Goal: Transaction & Acquisition: Purchase product/service

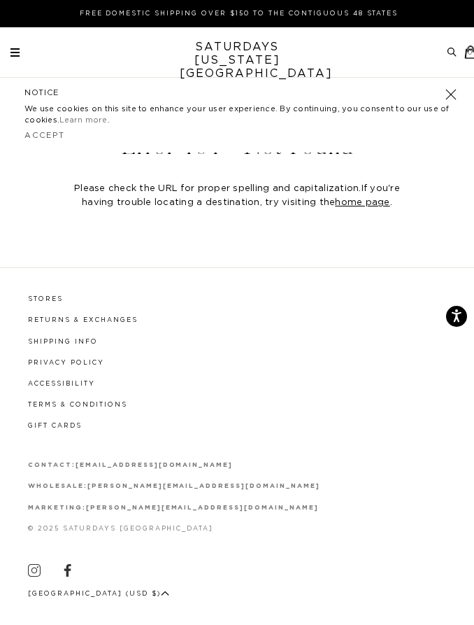
click at [34, 52] on div "Archive Sale Men's Tees Shirts Shorts Swim Knitwear Pants Sweats" at bounding box center [238, 51] width 457 height 13
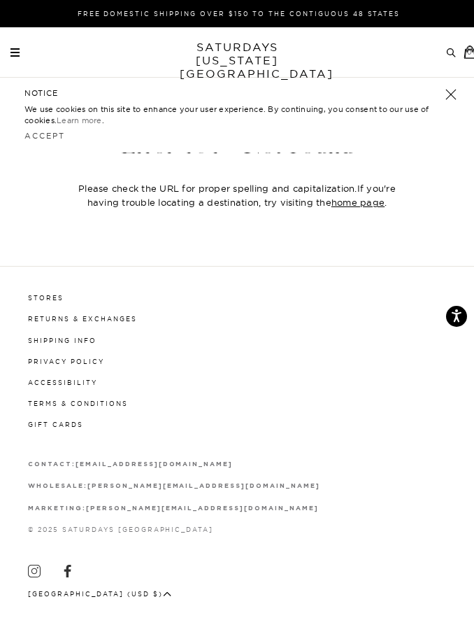
click at [17, 56] on span at bounding box center [14, 55] width 9 height 1
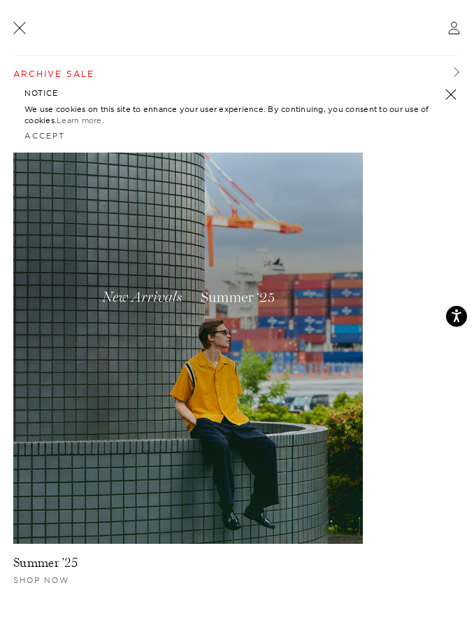
click at [449, 96] on link at bounding box center [451, 95] width 20 height 20
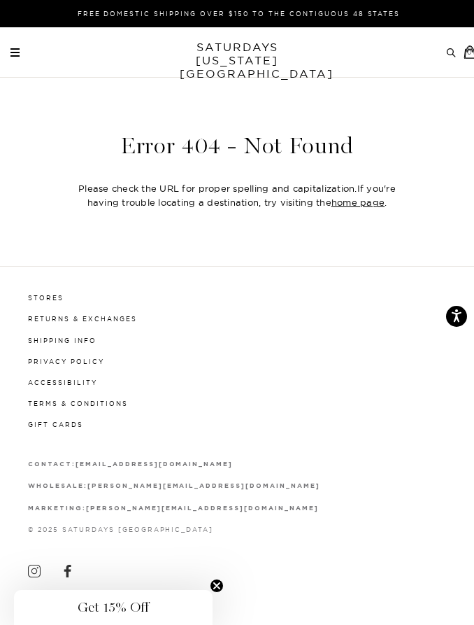
click at [9, 55] on div "Archive Sale Men's Tees Shirts Shorts Swim Knitwear Pants Sweats Women's" at bounding box center [237, 51] width 474 height 13
click at [232, 6] on div "FREE DOMESTIC SHIPPING OVER $150 TO THE CONTIGUOUS 48 STATES" at bounding box center [237, 13] width 474 height 27
click at [250, 56] on link "SATURDAYS NEW YORK CITY" at bounding box center [237, 61] width 115 height 40
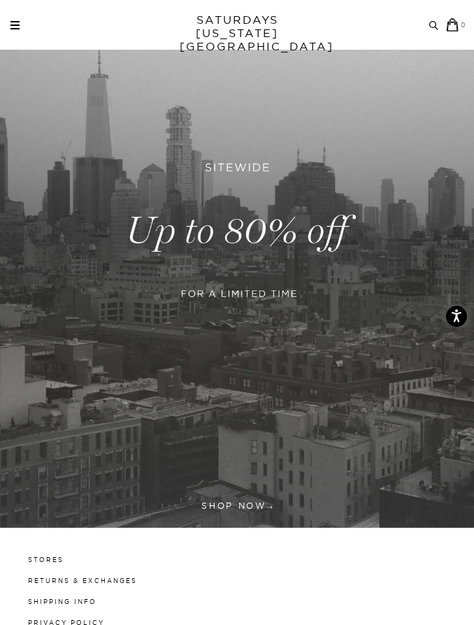
scroll to position [193, 0]
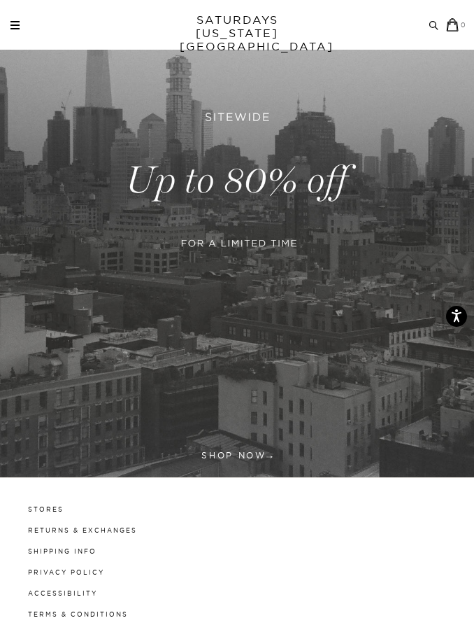
click at [303, 180] on link at bounding box center [237, 180] width 474 height 593
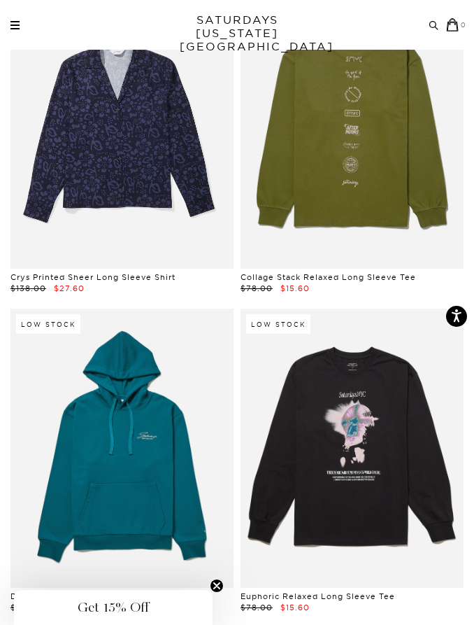
scroll to position [20286, 0]
